Goal: Task Accomplishment & Management: Manage account settings

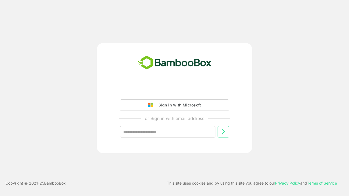
type input "**********"
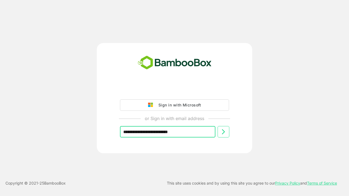
click at [223, 132] on icon at bounding box center [223, 132] width 7 height 7
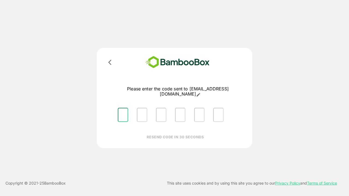
type input "*"
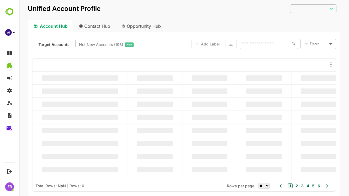
type input "**********"
